Goal: Task Accomplishment & Management: Complete application form

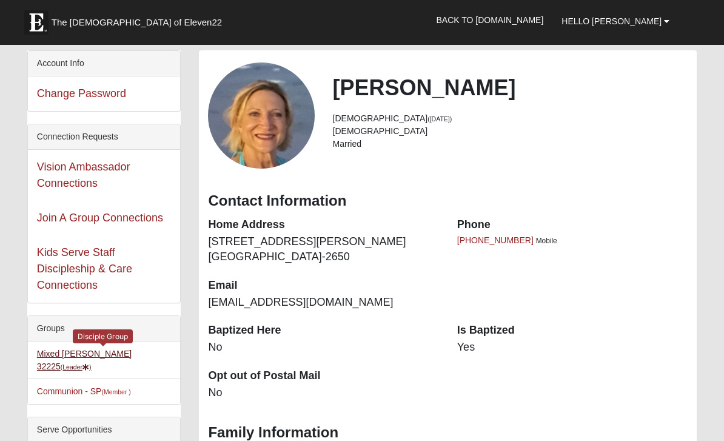
click at [92, 363] on small "(Leader )" at bounding box center [76, 366] width 31 height 7
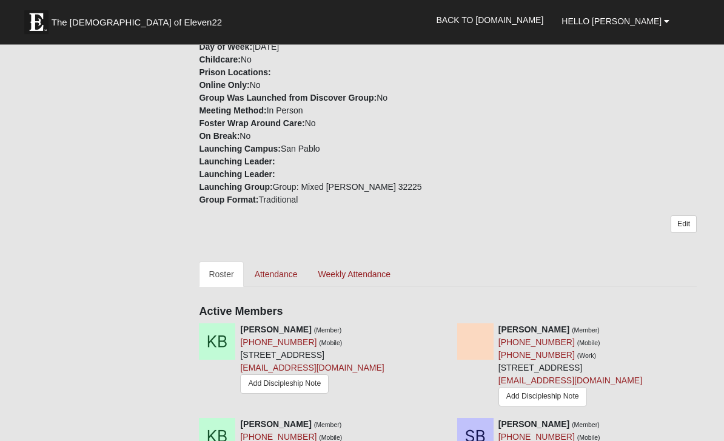
scroll to position [392, 0]
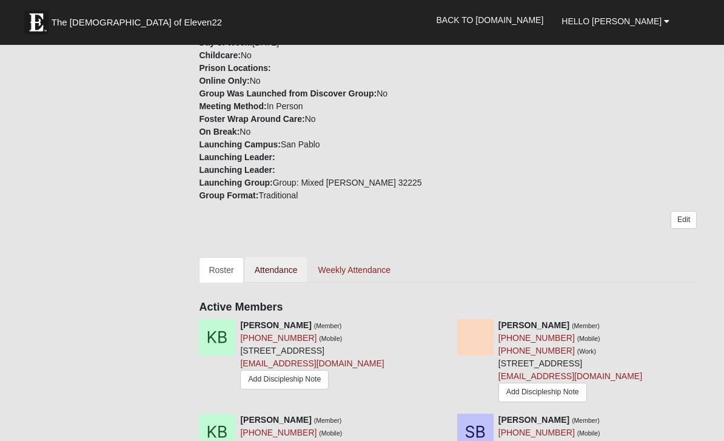
click at [276, 275] on link "Attendance" at bounding box center [276, 269] width 62 height 25
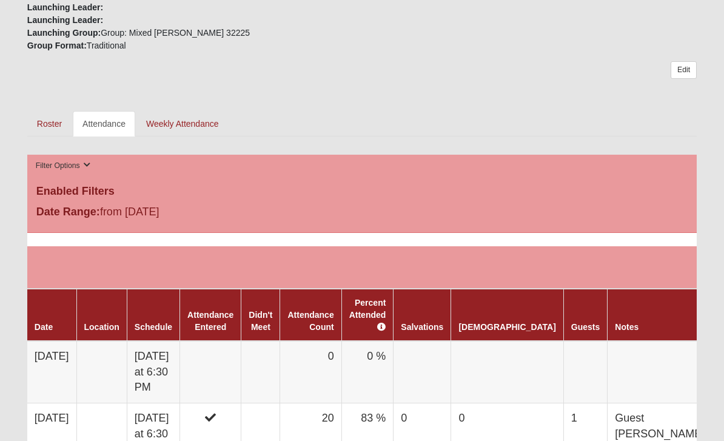
scroll to position [526, 0]
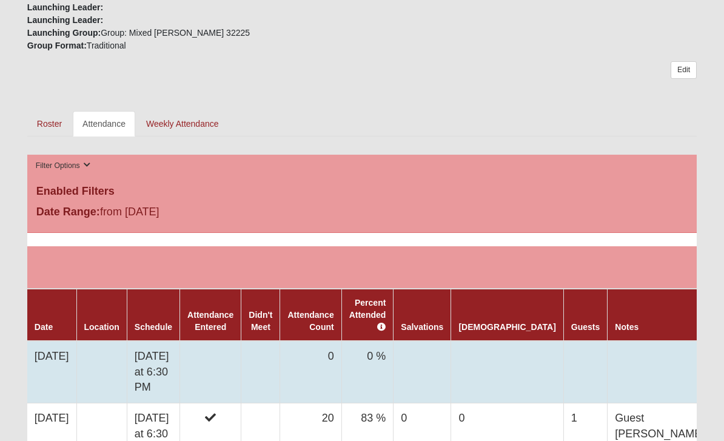
click at [723, 352] on icon at bounding box center [726, 353] width 7 height 7
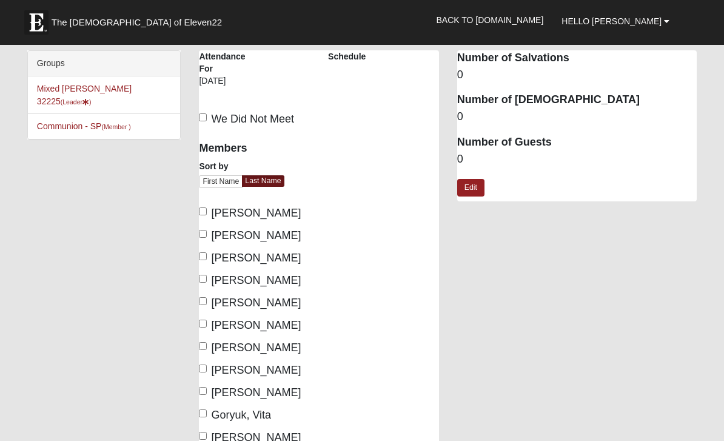
click at [203, 220] on label "[PERSON_NAME]" at bounding box center [250, 213] width 102 height 16
click at [203, 215] on input "Bates, Kathy" at bounding box center [203, 211] width 8 height 8
checkbox input "true"
click at [206, 237] on input "Bates, Phill" at bounding box center [203, 234] width 8 height 8
checkbox input "true"
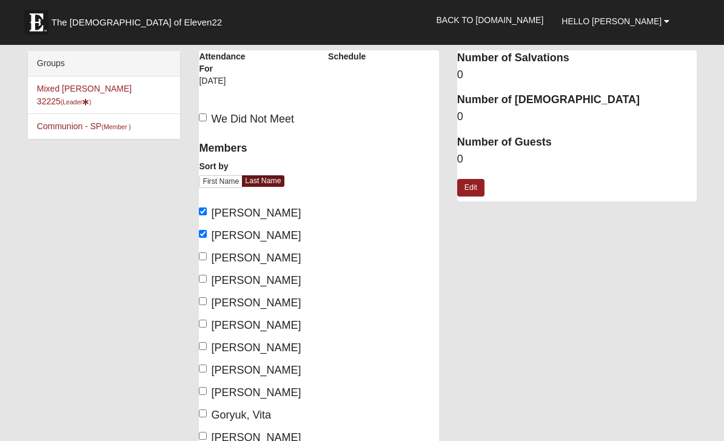
click at [204, 265] on label "Brown, Kirsten" at bounding box center [250, 258] width 102 height 16
click at [204, 260] on input "Brown, Kirsten" at bounding box center [203, 256] width 8 height 8
checkbox input "true"
click at [204, 283] on input "Brown, Scott" at bounding box center [203, 279] width 8 height 8
checkbox input "true"
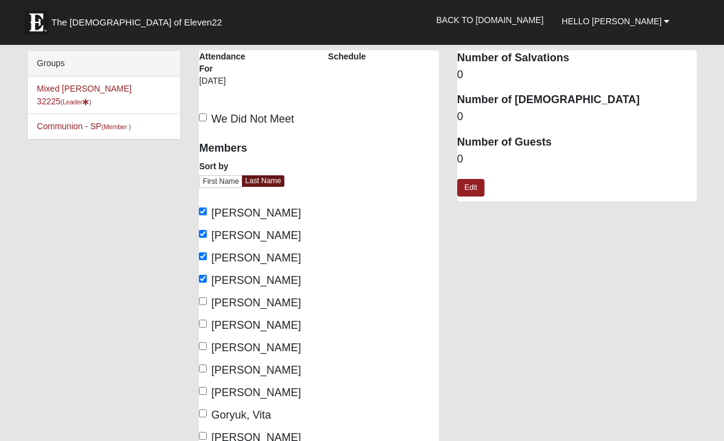
click at [206, 305] on input "Coulter, Anna" at bounding box center [203, 301] width 8 height 8
checkbox input "true"
click at [207, 326] on input "Coulter, Karen" at bounding box center [203, 324] width 8 height 8
checkbox input "true"
click at [203, 350] on input "Cuje, Greg" at bounding box center [203, 346] width 8 height 8
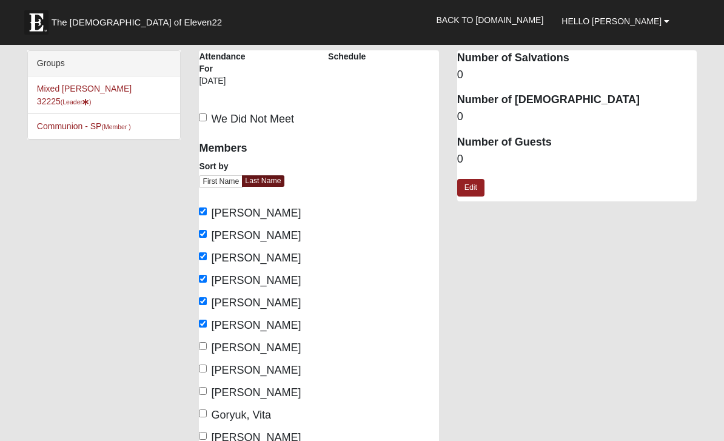
checkbox input "true"
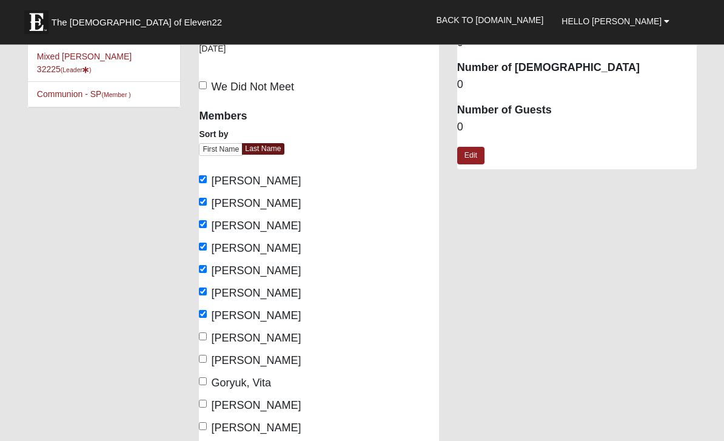
scroll to position [41, 0]
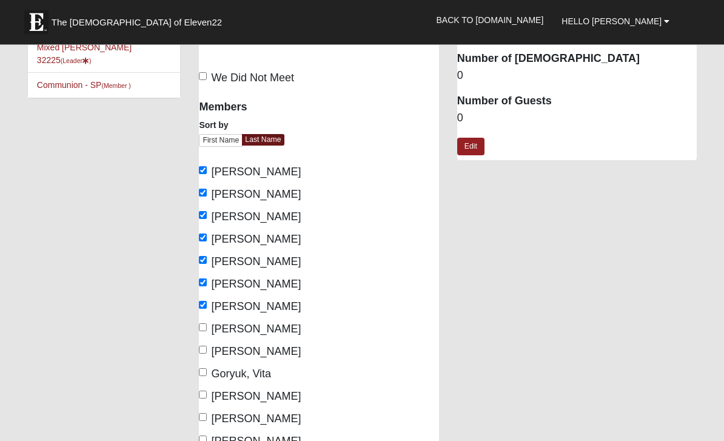
click at [201, 332] on input "Fritzemeier, Debbie" at bounding box center [203, 328] width 8 height 8
checkbox input "true"
click at [204, 351] on input "Fritzemeier, Ron" at bounding box center [203, 350] width 8 height 8
checkbox input "true"
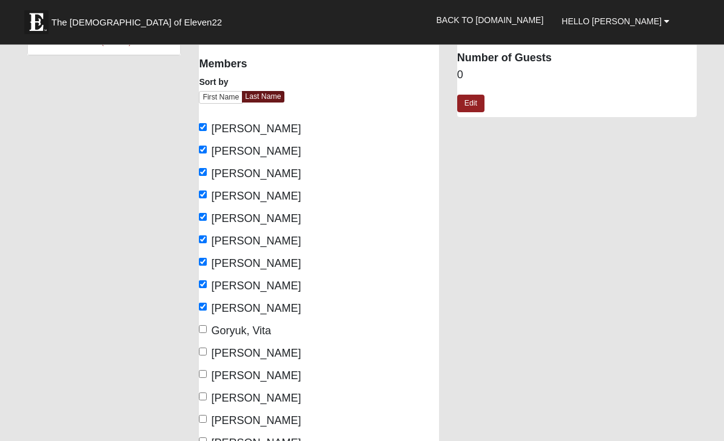
scroll to position [85, 0]
click at [203, 355] on input "Lusis, Sheila" at bounding box center [203, 351] width 8 height 8
checkbox input "true"
click at [207, 397] on input "Mattingly, Lynn" at bounding box center [203, 396] width 8 height 8
checkbox input "true"
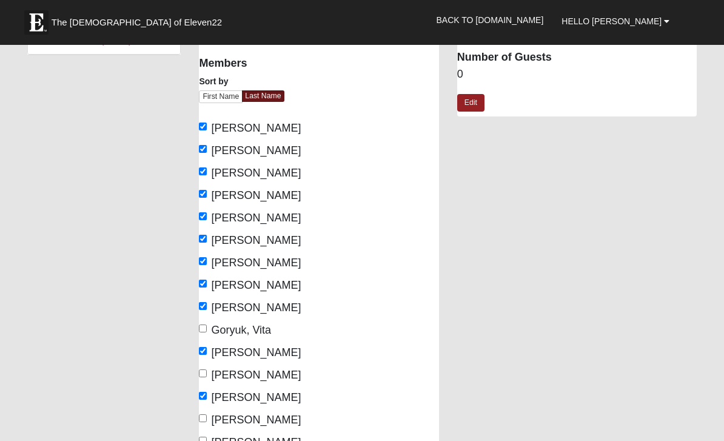
click at [206, 420] on input "Mattingly, Paul" at bounding box center [203, 418] width 8 height 8
checkbox input "true"
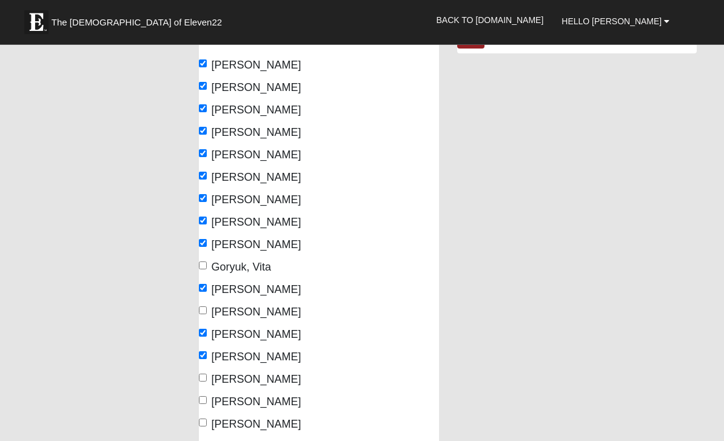
scroll to position [157, 0]
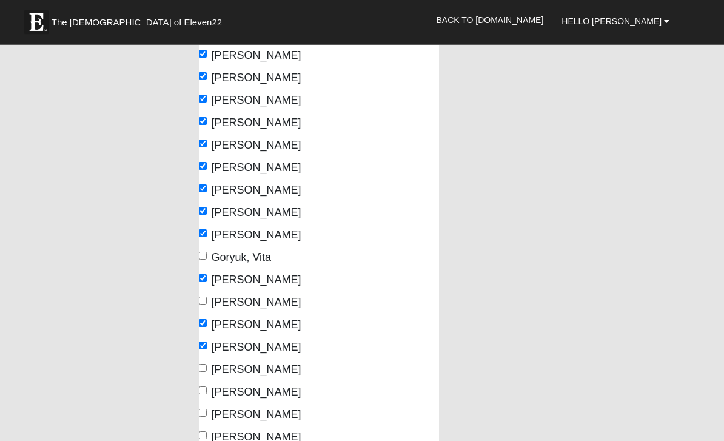
click at [207, 372] on input "Mims, Karen" at bounding box center [203, 368] width 8 height 8
checkbox input "true"
click at [204, 394] on input "Mims, Michael" at bounding box center [203, 391] width 8 height 8
checkbox input "true"
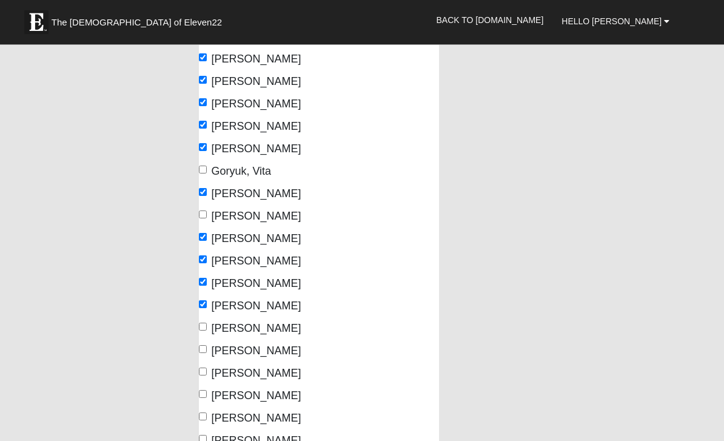
scroll to position [244, 0]
click at [202, 397] on input "Purvis, Joe" at bounding box center [203, 394] width 8 height 8
checkbox input "true"
click at [207, 420] on input "Purvis, Susie" at bounding box center [203, 416] width 8 height 8
checkbox input "true"
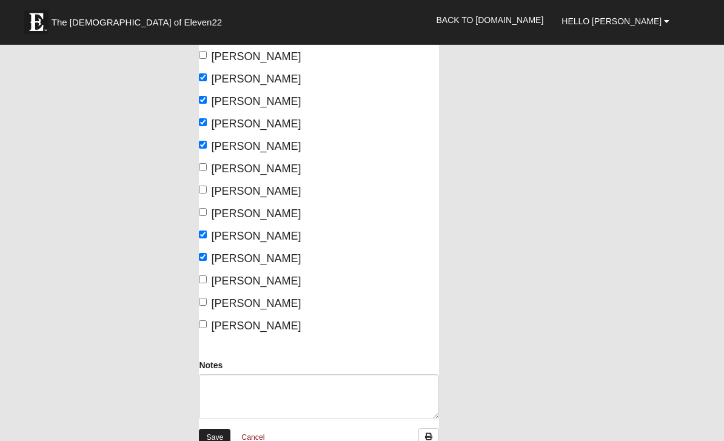
scroll to position [403, 0]
click at [219, 440] on link "Save" at bounding box center [215, 438] width 32 height 18
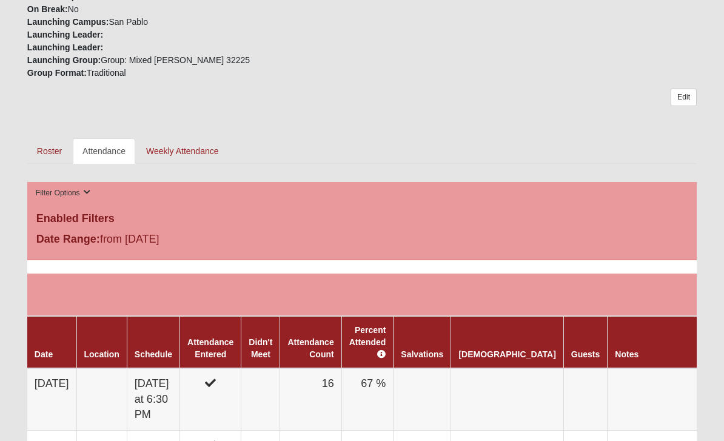
scroll to position [498, 0]
